Goal: Information Seeking & Learning: Learn about a topic

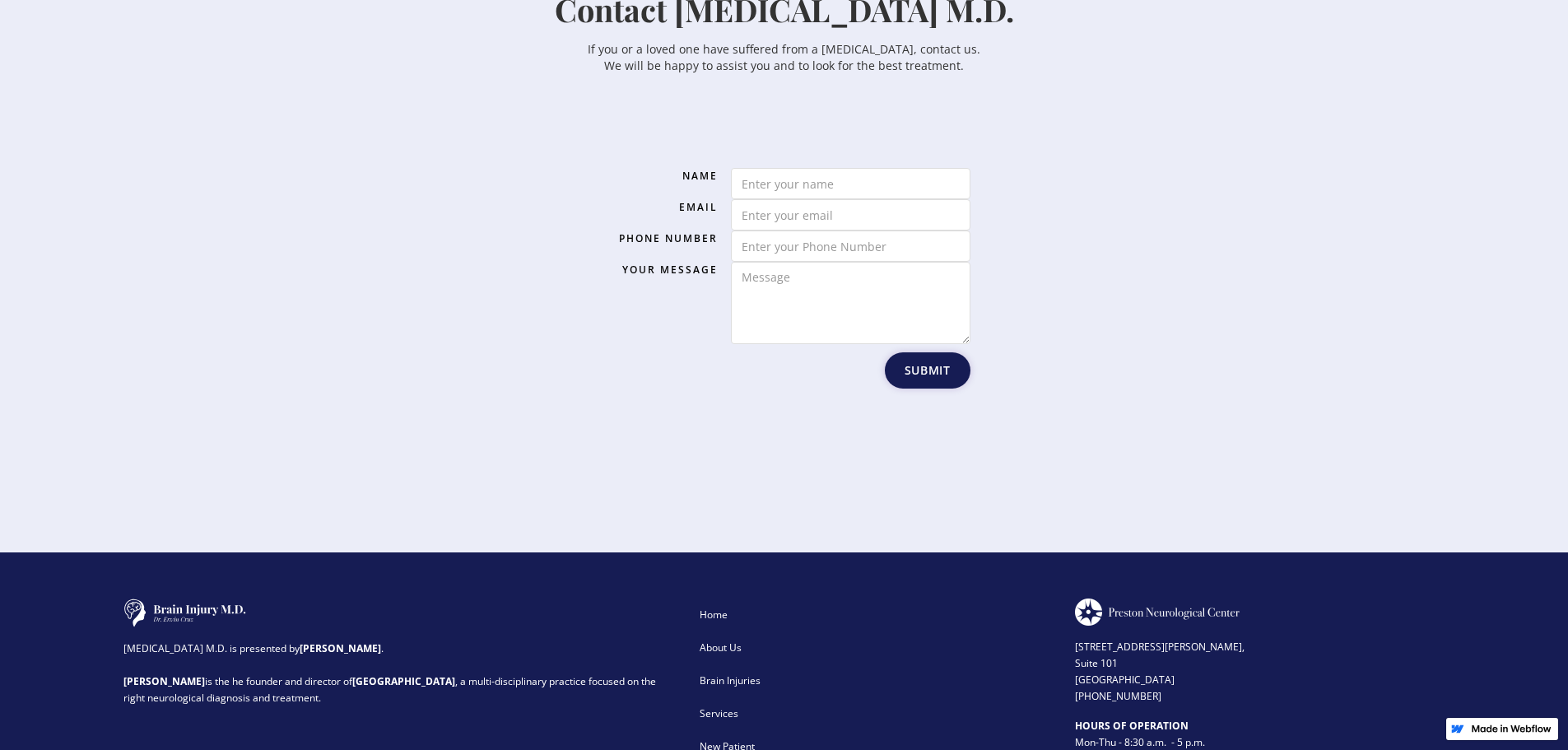
scroll to position [2566, 0]
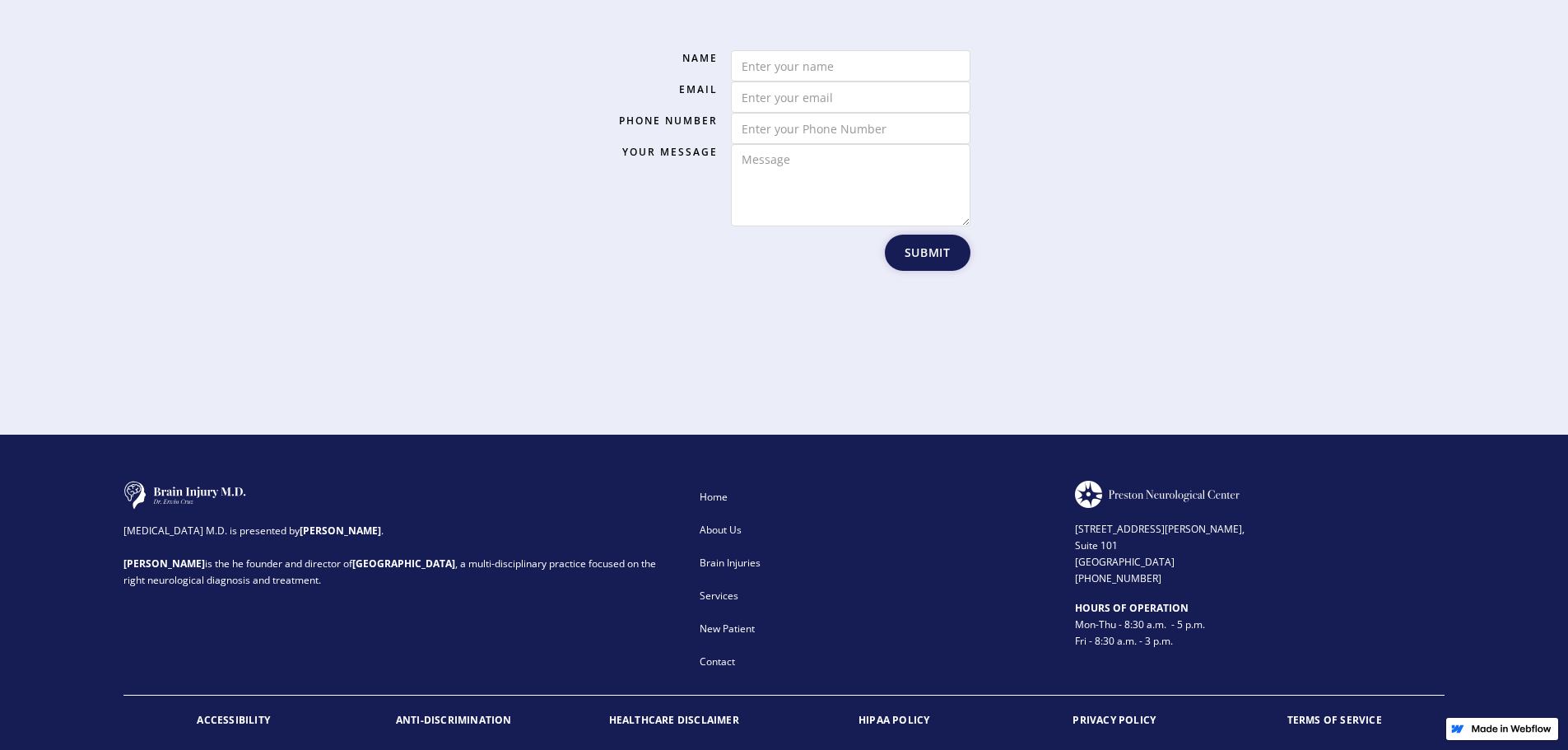
click at [720, 522] on div "About Us" at bounding box center [876, 530] width 353 height 16
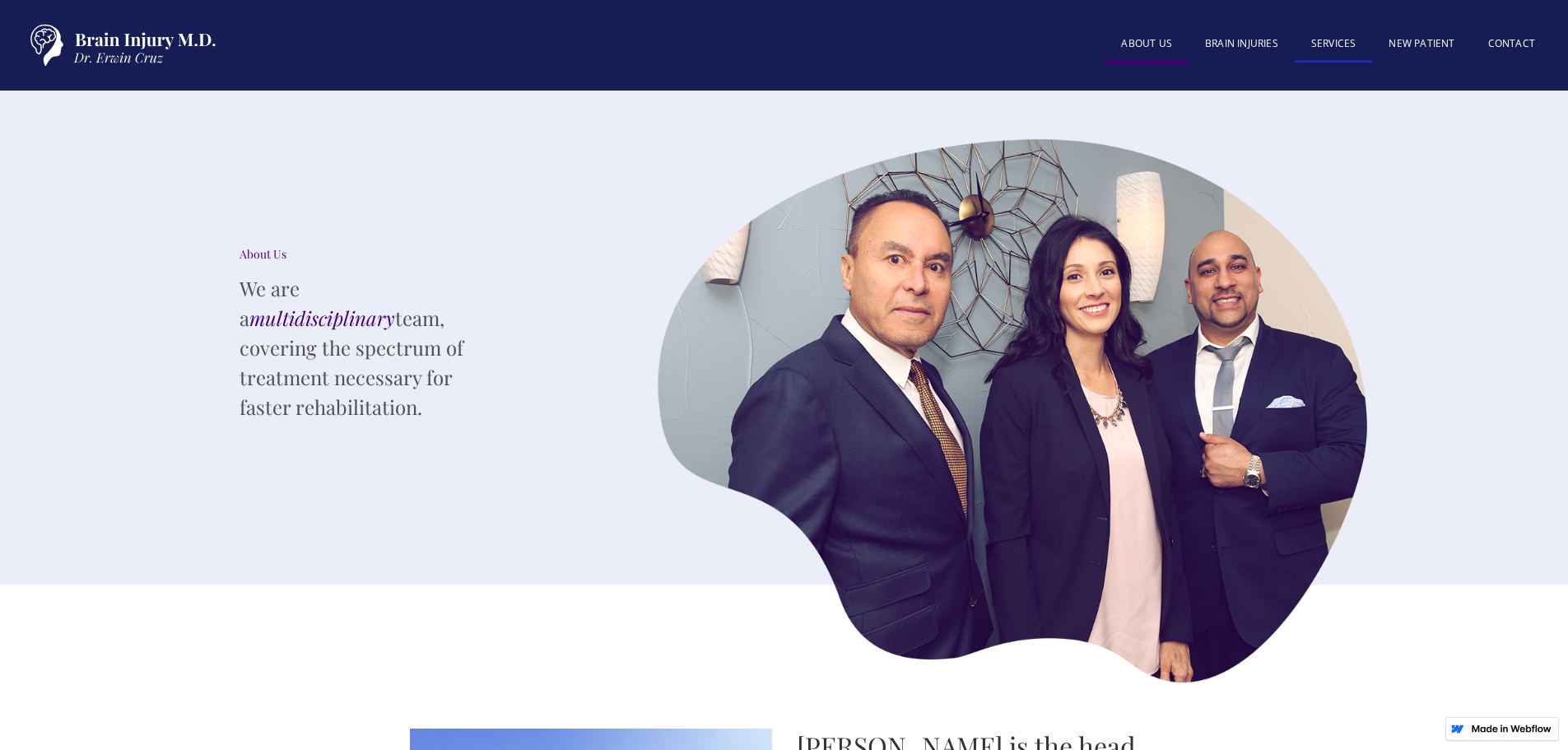
click at [1328, 43] on link "SERVICES" at bounding box center [1333, 45] width 78 height 36
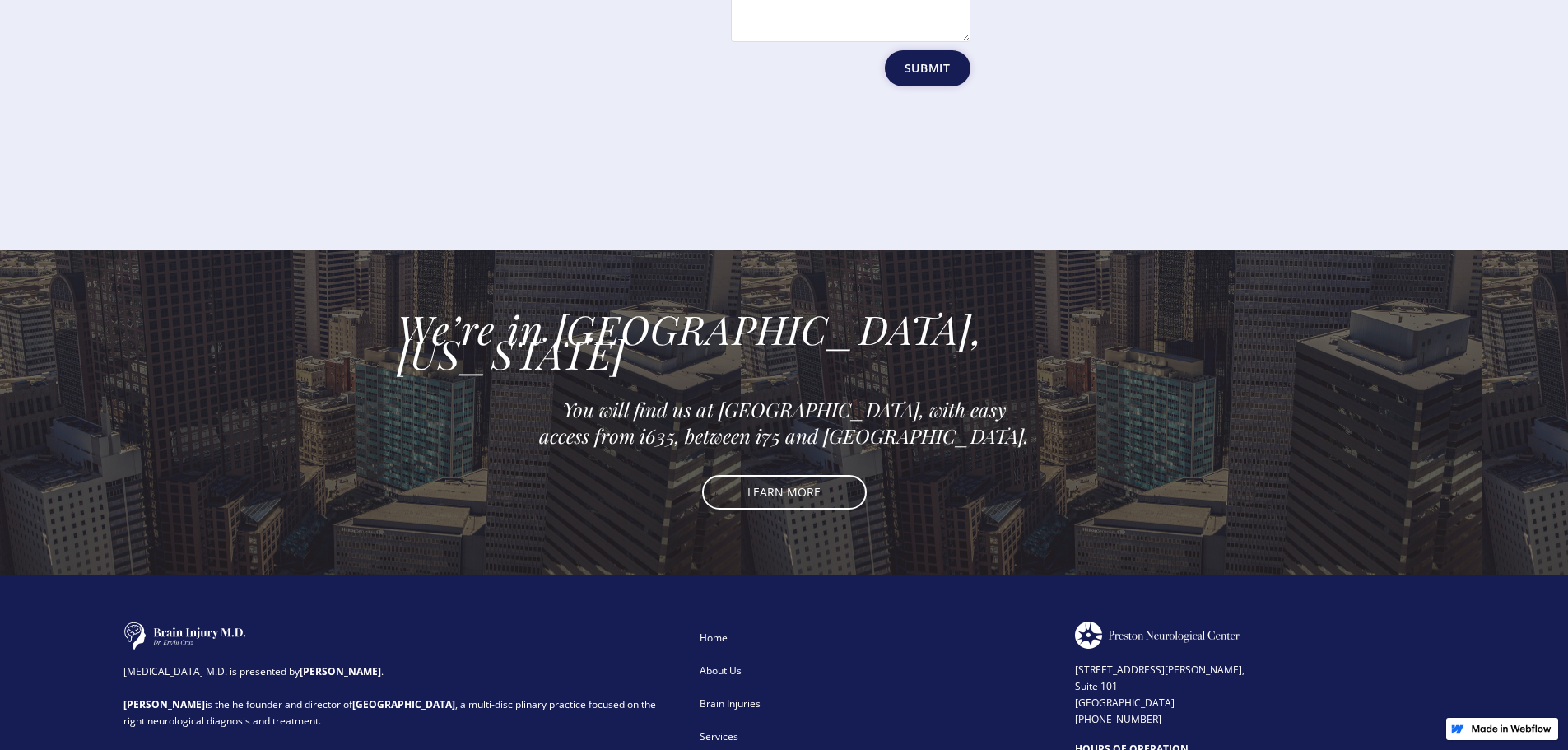
scroll to position [2561, 0]
